Goal: Information Seeking & Learning: Find specific page/section

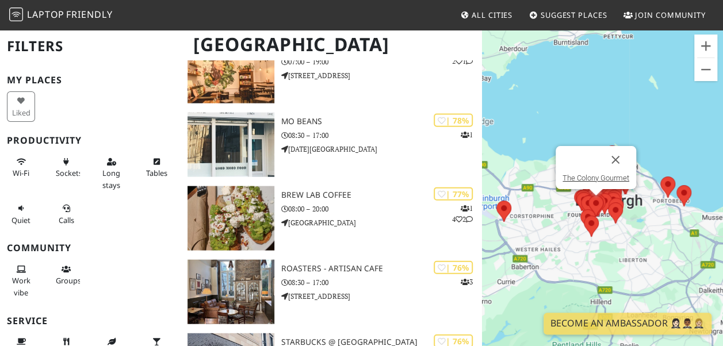
scroll to position [1243, 0]
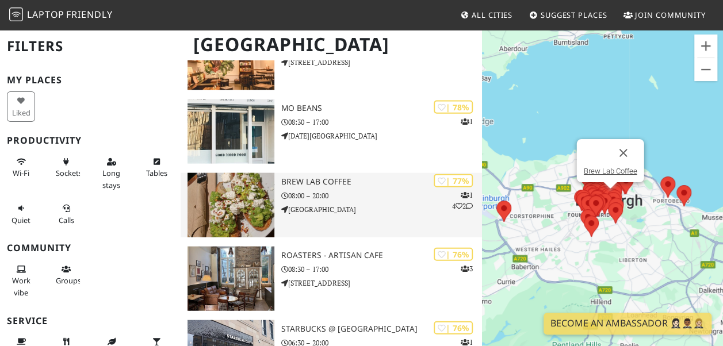
click at [351, 205] on p "[GEOGRAPHIC_DATA]" at bounding box center [381, 209] width 201 height 11
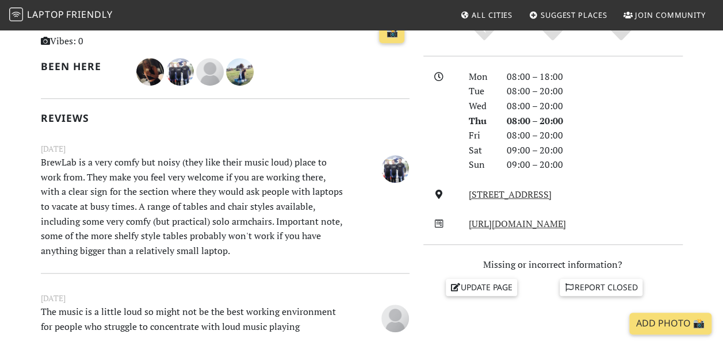
scroll to position [284, 0]
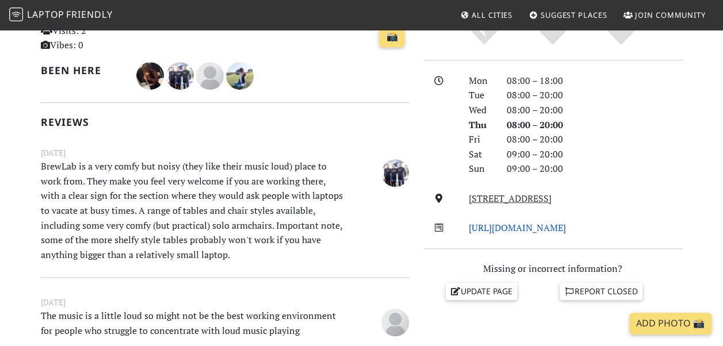
click at [523, 229] on link "http://www.brewlabcoffee.co.uk/" at bounding box center [517, 228] width 97 height 13
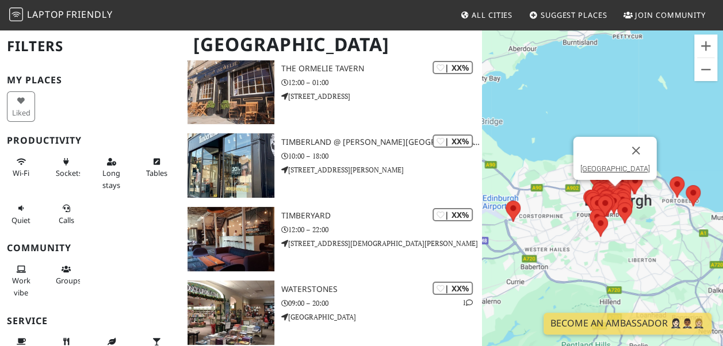
scroll to position [4284, 0]
